Goal: Information Seeking & Learning: Learn about a topic

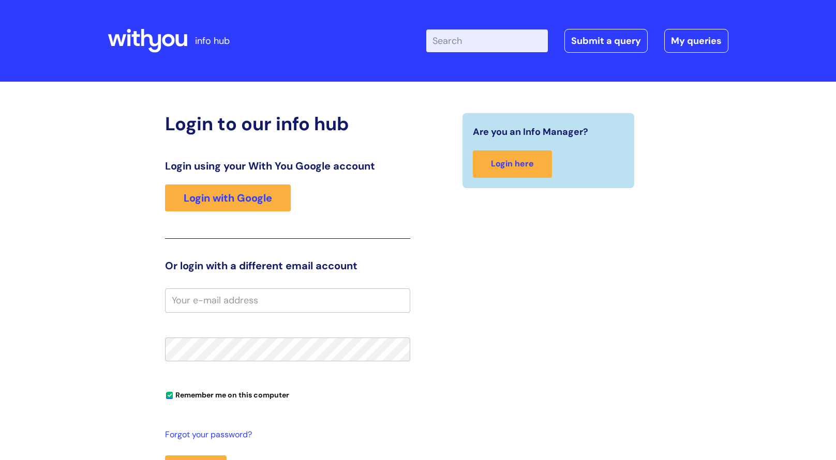
click at [361, 294] on input "email" at bounding box center [287, 301] width 245 height 24
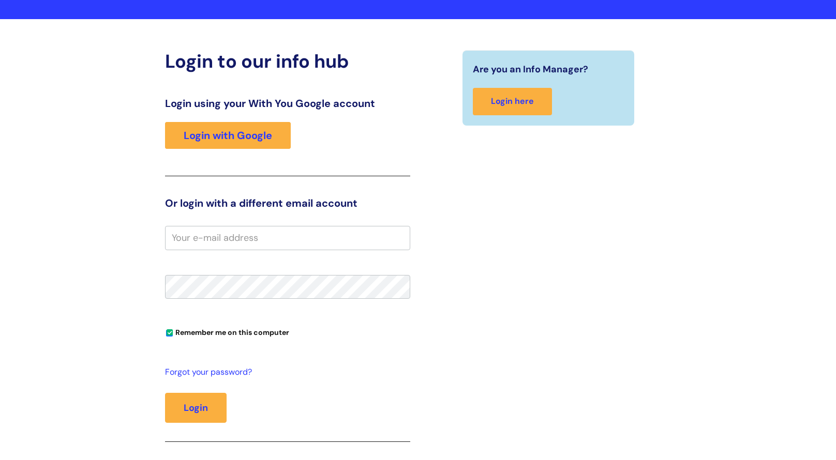
scroll to position [63, 0]
click at [305, 236] on input "email" at bounding box center [287, 238] width 245 height 24
type input "[EMAIL_ADDRESS][PERSON_NAME][DOMAIN_NAME]"
click at [165, 393] on button "Login" at bounding box center [196, 408] width 62 height 30
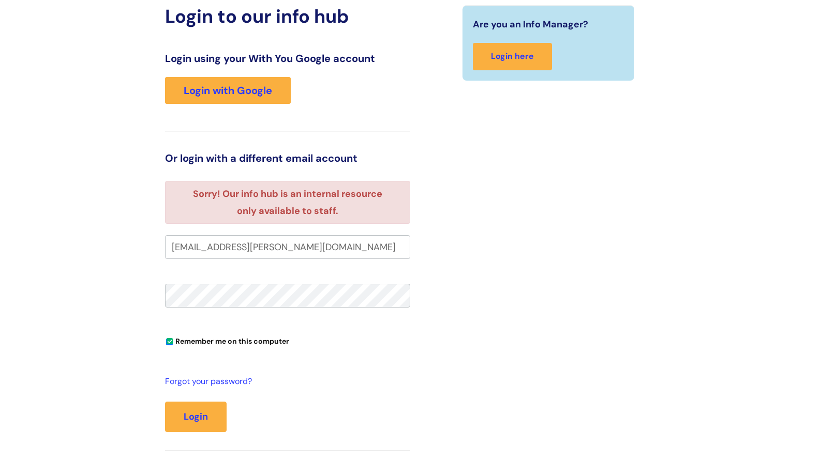
scroll to position [93, 0]
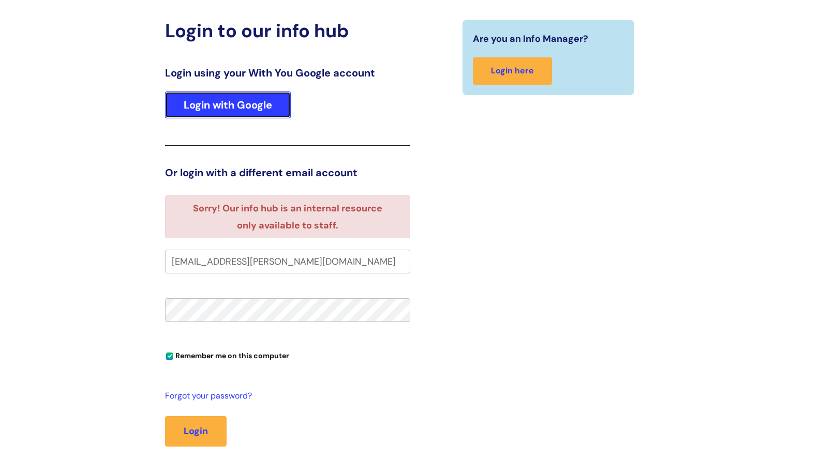
click at [266, 109] on link "Login with Google" at bounding box center [228, 105] width 126 height 27
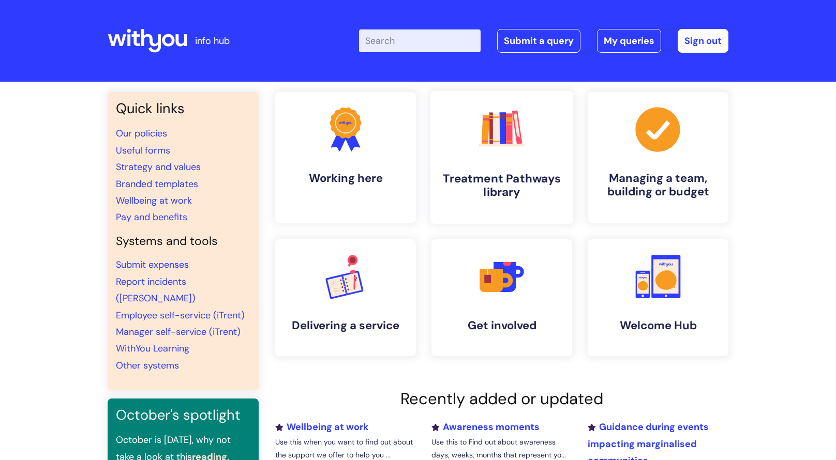
click at [486, 172] on h4 "Treatment Pathways library" at bounding box center [502, 186] width 126 height 28
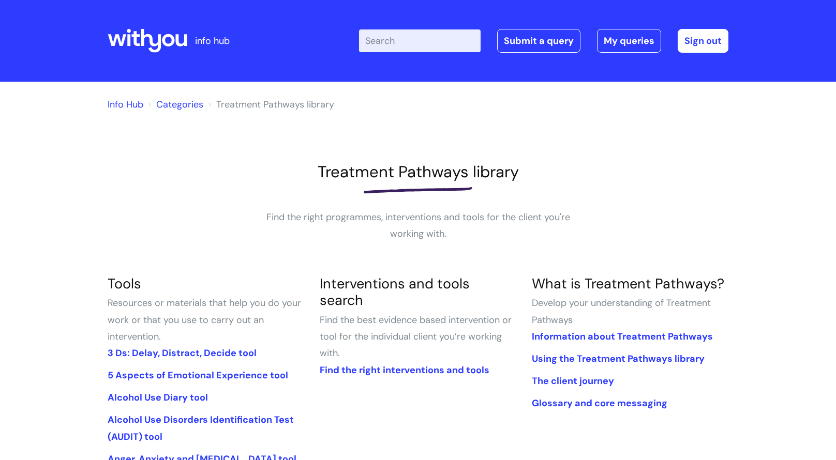
click at [404, 34] on input "Enter your search term here..." at bounding box center [420, 40] width 122 height 23
type input "parrot"
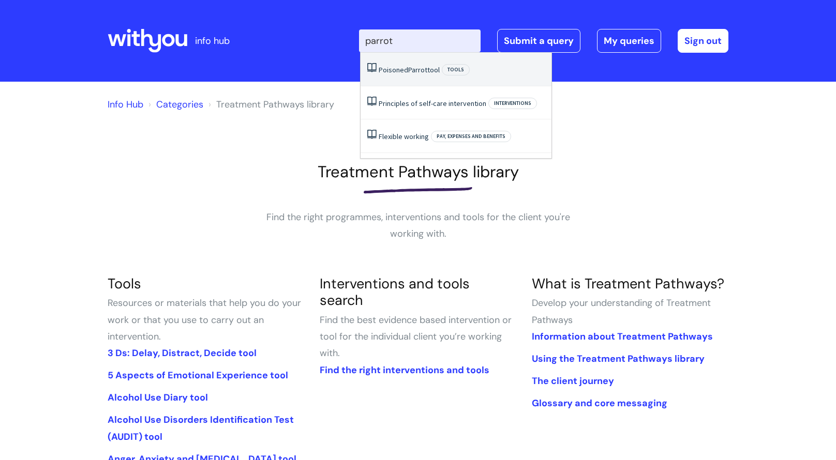
click at [413, 66] on span "Parrot" at bounding box center [417, 69] width 19 height 9
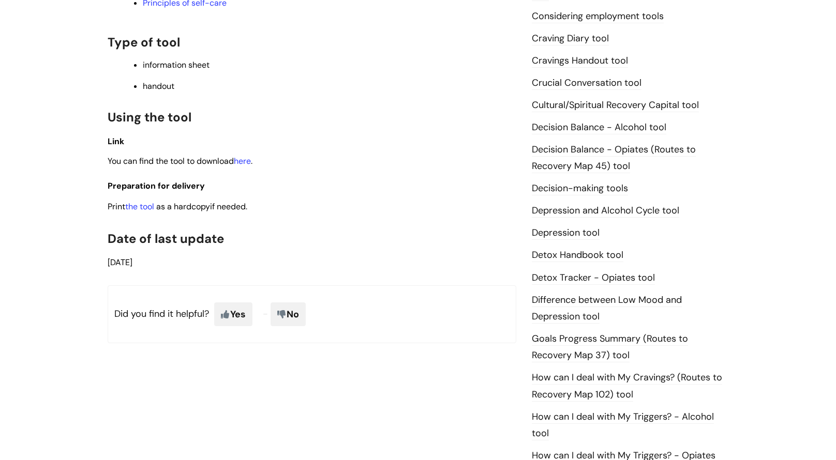
scroll to position [418, 0]
click at [145, 206] on link "the tool" at bounding box center [139, 206] width 29 height 11
